Goal: Task Accomplishment & Management: Use online tool/utility

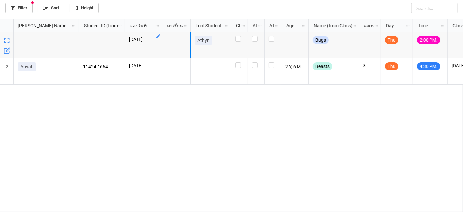
scroll to position [190, 459]
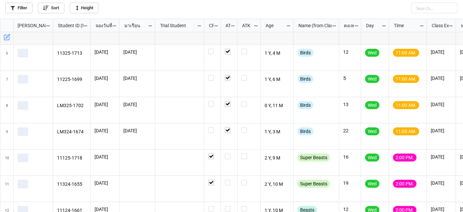
scroll to position [120, 0]
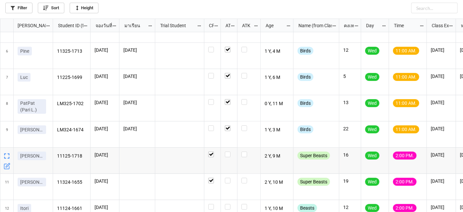
click at [226, 157] on div "grid" at bounding box center [229, 160] width 17 height 26
click at [226, 151] on label "grid" at bounding box center [229, 151] width 8 height 0
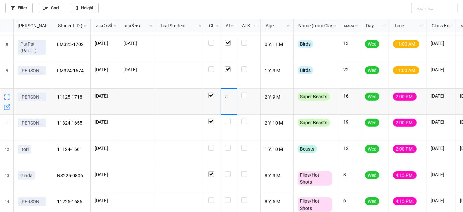
scroll to position [181, 0]
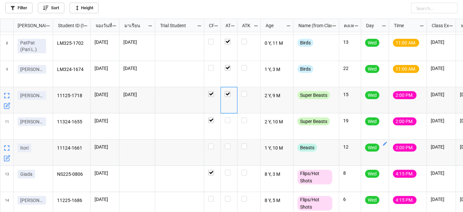
click at [387, 143] on icon "grid" at bounding box center [384, 143] width 5 height 5
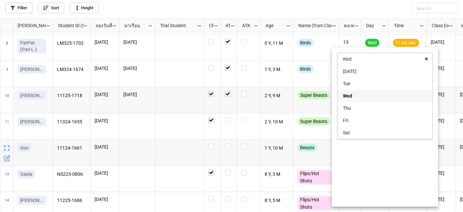
click at [376, 118] on div "Fri" at bounding box center [384, 120] width 95 height 12
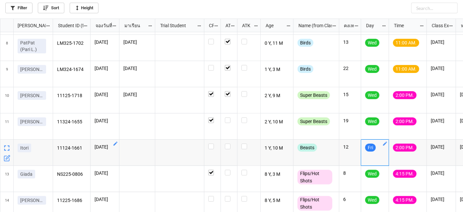
click at [117, 142] on icon "grid" at bounding box center [115, 143] width 5 height 5
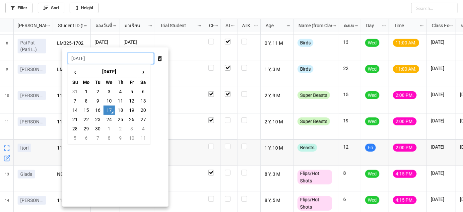
click at [123, 58] on input "[DATE]" at bounding box center [111, 58] width 86 height 11
click at [134, 108] on td "19" at bounding box center [131, 109] width 11 height 9
type input "[DATE]"
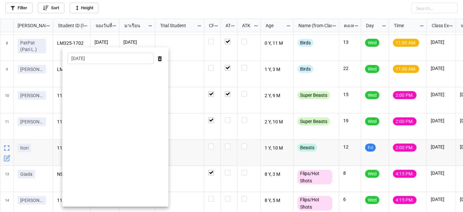
click at [195, 116] on div at bounding box center [231, 106] width 463 height 212
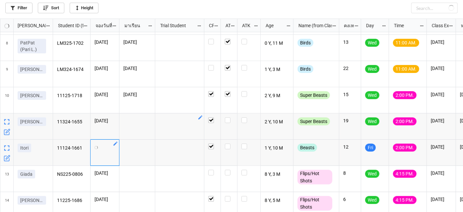
checkbox input "true"
checkbox input "false"
checkbox input "true"
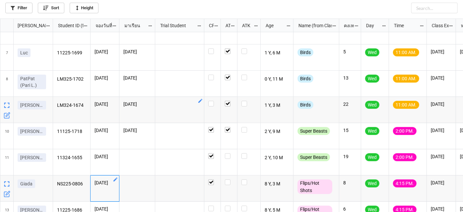
scroll to position [151, 0]
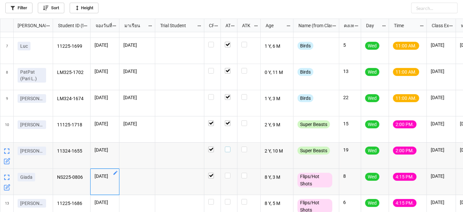
click at [231, 149] on div "grid" at bounding box center [229, 149] width 8 height 6
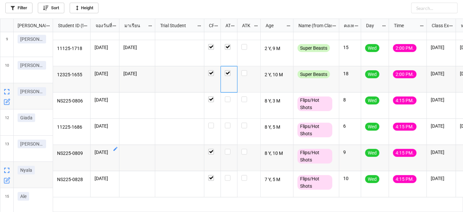
scroll to position [242, 0]
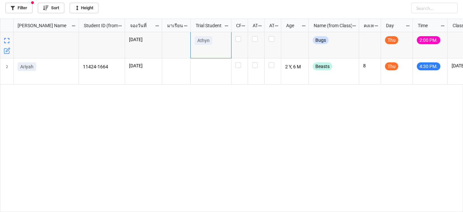
click at [18, 7] on link "Filter" at bounding box center [18, 8] width 27 height 11
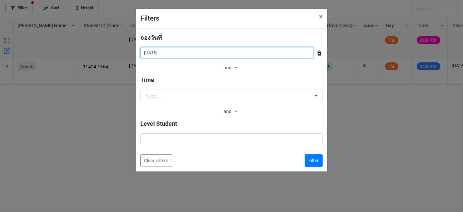
click at [274, 55] on input "[DATE]" at bounding box center [226, 52] width 173 height 11
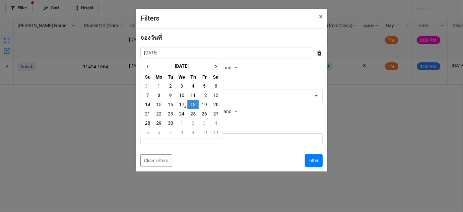
click at [192, 104] on td "18" at bounding box center [192, 104] width 11 height 9
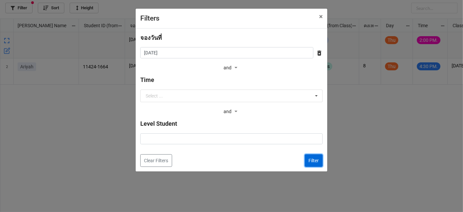
click at [312, 160] on button "Filter" at bounding box center [314, 160] width 18 height 13
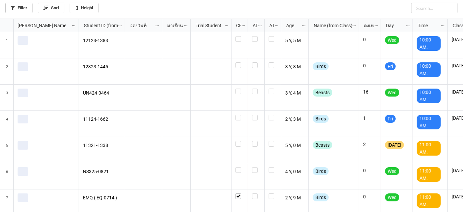
scroll to position [190, 459]
click at [25, 12] on link "Filter" at bounding box center [18, 8] width 27 height 11
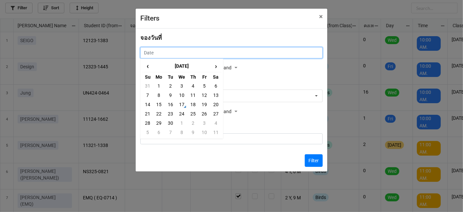
click at [241, 58] on input "text" at bounding box center [231, 52] width 182 height 11
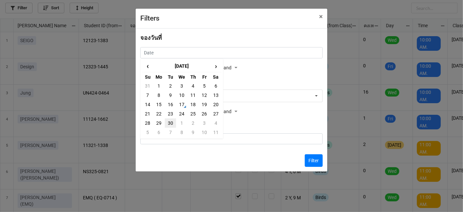
click at [169, 122] on td "30" at bounding box center [170, 122] width 11 height 9
type input "30/9/2025"
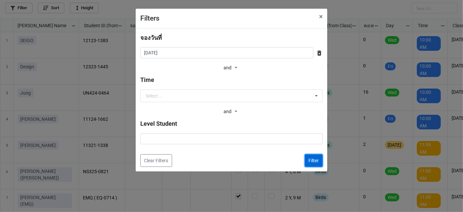
click at [317, 160] on button "Filter" at bounding box center [314, 160] width 18 height 13
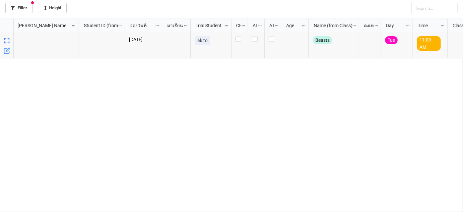
click at [6, 50] on icon "grid" at bounding box center [8, 50] width 4 height 4
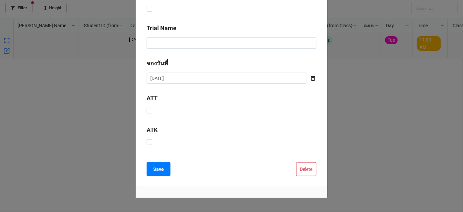
scroll to position [244, 0]
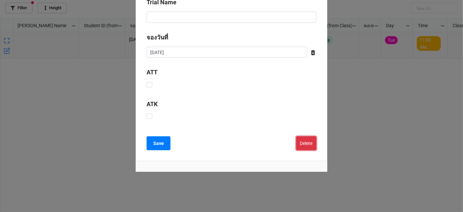
click at [311, 141] on button "Delete" at bounding box center [306, 143] width 20 height 14
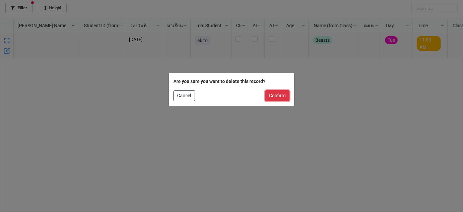
click at [278, 94] on button "Confirm" at bounding box center [277, 95] width 24 height 11
